Goal: Information Seeking & Learning: Learn about a topic

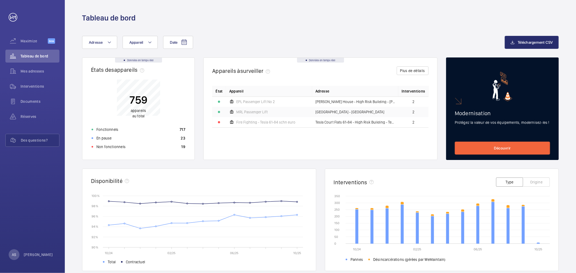
click at [572, 169] on div "Date Adresse Appareil Téléchargement CSV Données en temps réel États des appare…" at bounding box center [320, 209] width 511 height 372
drag, startPoint x: 575, startPoint y: 172, endPoint x: 575, endPoint y: 183, distance: 11.3
click at [575, 183] on div "Date Adresse Appareil Téléchargement CSV Données en temps réel États des appare…" at bounding box center [320, 209] width 511 height 372
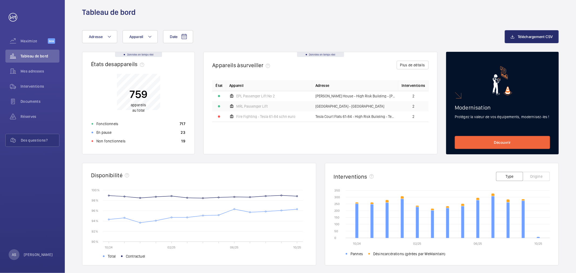
scroll to position [2, 0]
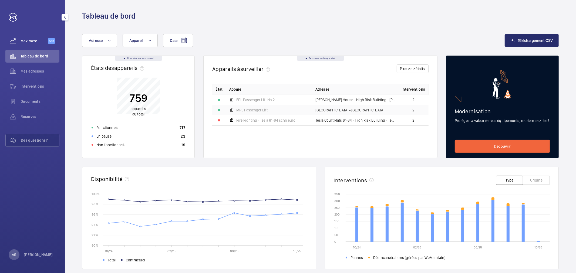
drag, startPoint x: 39, startPoint y: 40, endPoint x: 40, endPoint y: 37, distance: 3.0
click at [40, 37] on div "Maximize Beta" at bounding box center [32, 41] width 54 height 13
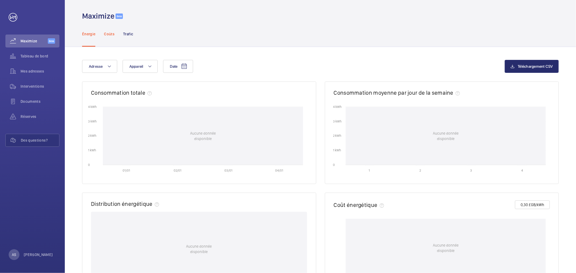
click at [109, 30] on div "Coûts" at bounding box center [109, 34] width 11 height 26
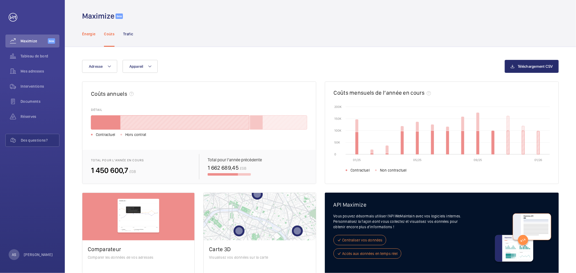
click at [91, 34] on p "Énergie" at bounding box center [88, 33] width 13 height 5
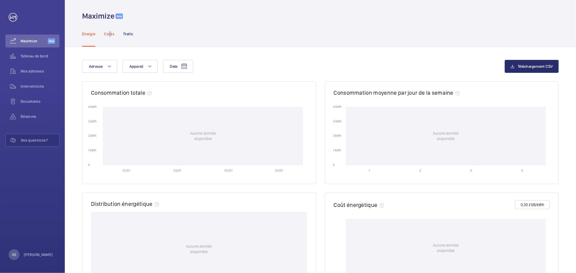
click at [110, 33] on p "Coûts" at bounding box center [109, 33] width 11 height 5
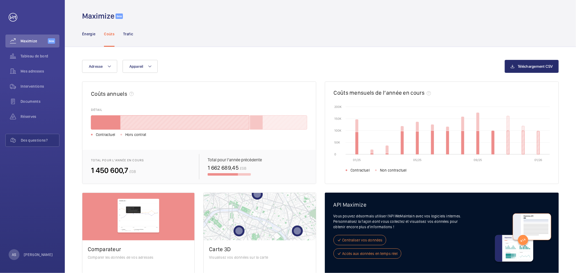
drag, startPoint x: 570, startPoint y: 138, endPoint x: 573, endPoint y: 146, distance: 8.2
click at [573, 146] on div "Adresse Appareil Téléchargement CSV Coûts annuels DÉTAIL Contractuel Hors contr…" at bounding box center [320, 177] width 511 height 261
click at [575, 137] on div "Adresse Appareil Téléchargement CSV Coûts annuels DÉTAIL Contractuel Hors contr…" at bounding box center [320, 177] width 511 height 261
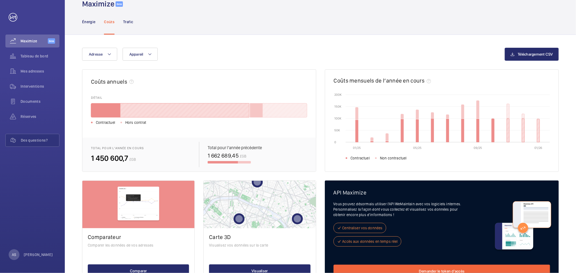
scroll to position [26, 0]
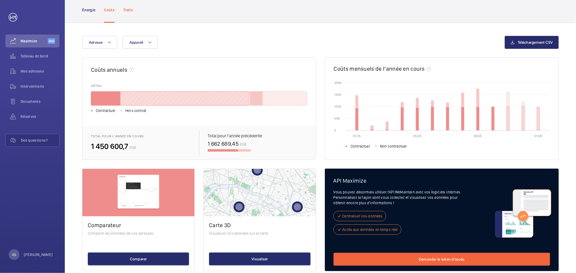
click at [130, 7] on p "Trafic" at bounding box center [128, 9] width 10 height 5
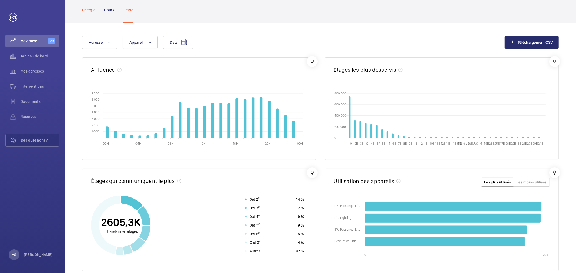
click at [90, 7] on div "Énergie" at bounding box center [88, 10] width 13 height 26
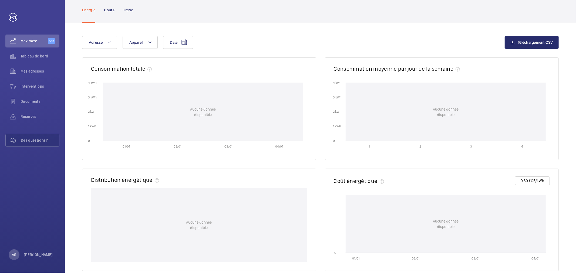
click at [90, 214] on wm-front-card-body "Aucune donnée disponible" at bounding box center [198, 229] width 233 height 83
